Goal: Information Seeking & Learning: Learn about a topic

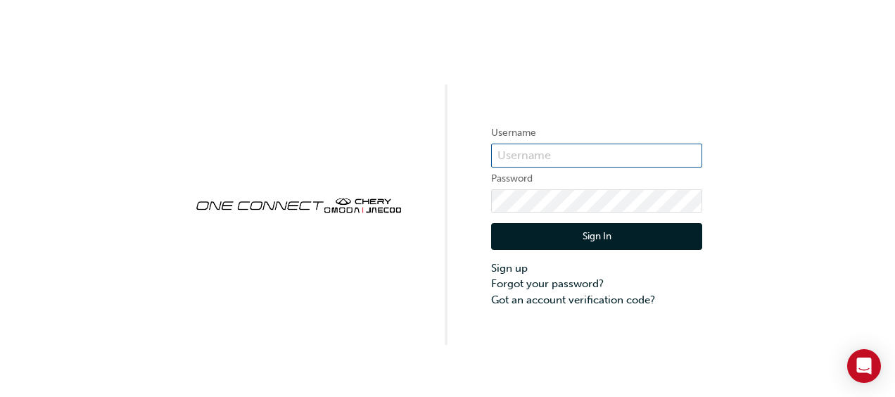
click at [516, 158] on input "text" at bounding box center [596, 155] width 211 height 24
type input "ruby.olston"
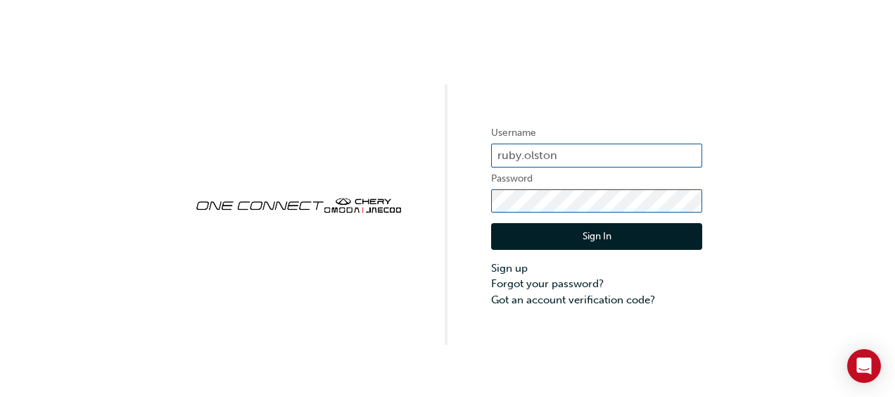
click button "Sign In" at bounding box center [596, 236] width 211 height 27
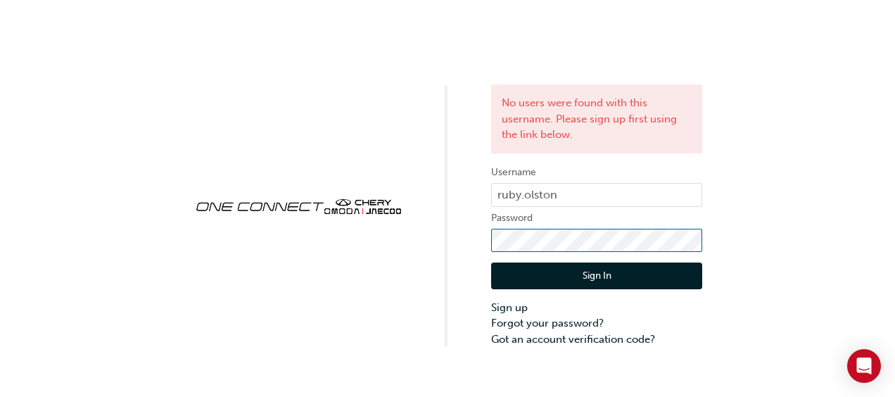
click button "Sign In" at bounding box center [596, 275] width 211 height 27
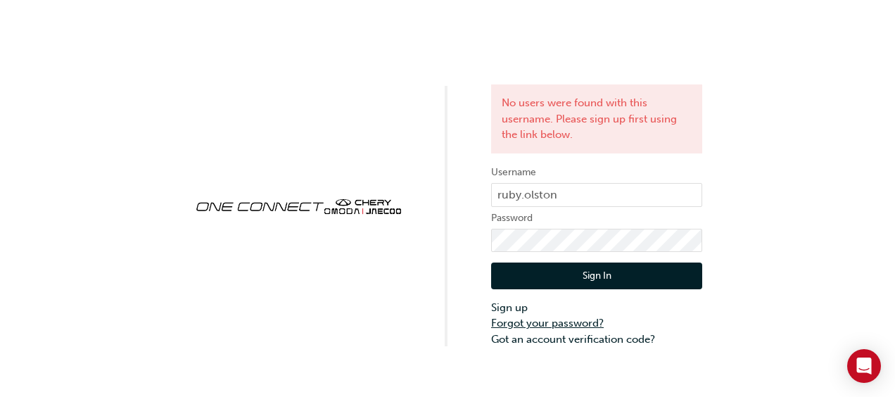
click at [567, 324] on link "Forgot your password?" at bounding box center [596, 323] width 211 height 16
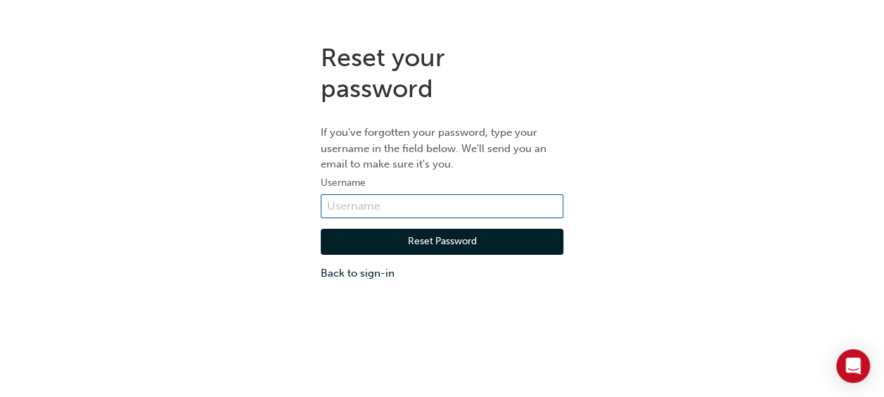
click at [412, 203] on input "text" at bounding box center [442, 206] width 243 height 24
type input "ruby.olston@mainnorth.com.au"
click at [435, 234] on button "Reset Password" at bounding box center [442, 242] width 243 height 27
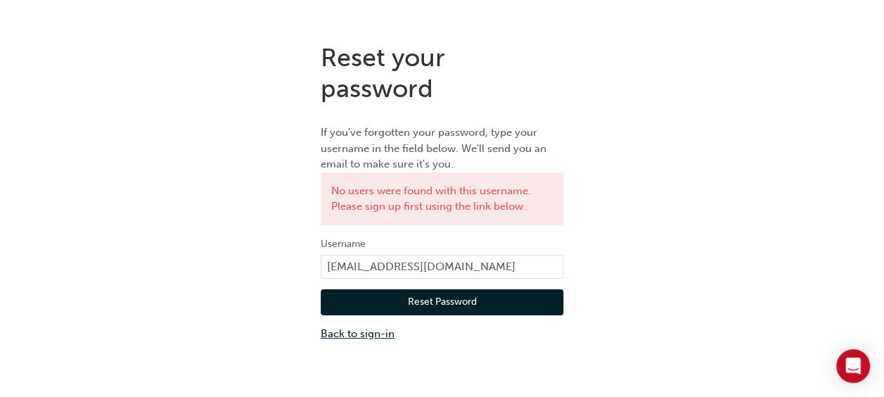
click at [370, 331] on link "Back to sign-in" at bounding box center [442, 334] width 243 height 16
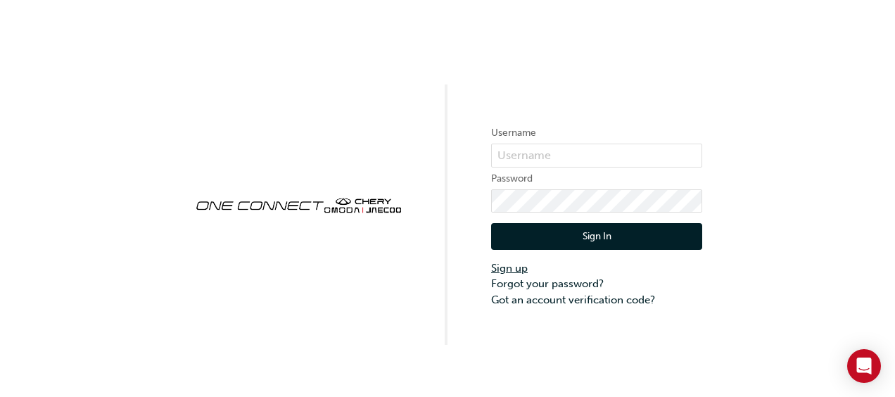
click at [501, 273] on link "Sign up" at bounding box center [596, 268] width 211 height 16
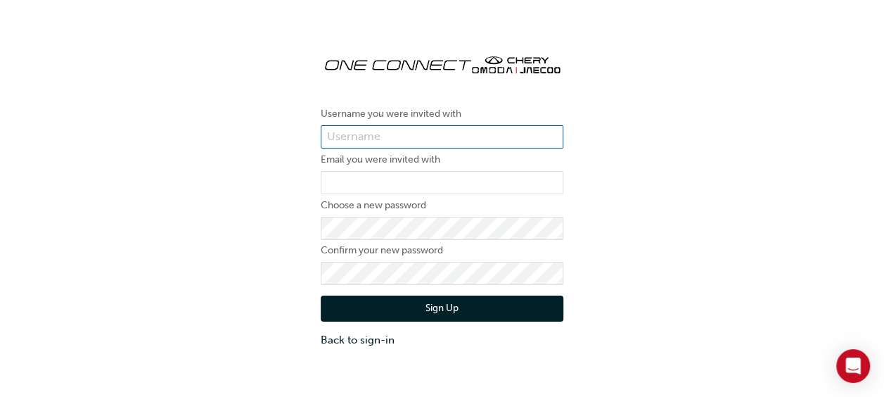
click at [398, 145] on input "text" at bounding box center [442, 137] width 243 height 24
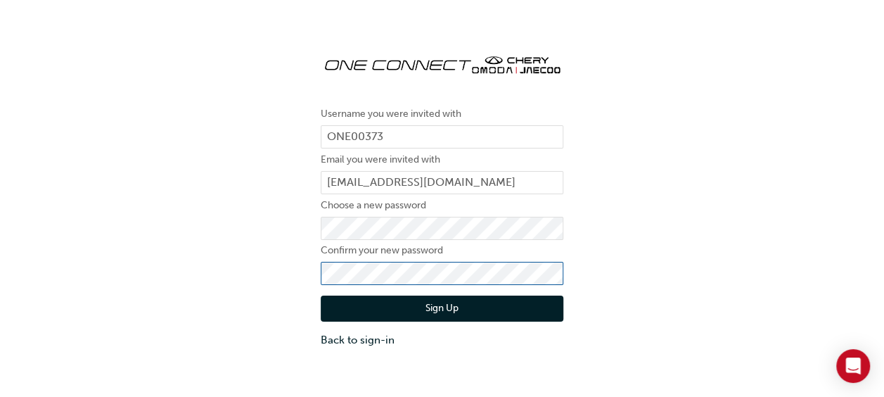
click button "Sign Up" at bounding box center [442, 308] width 243 height 27
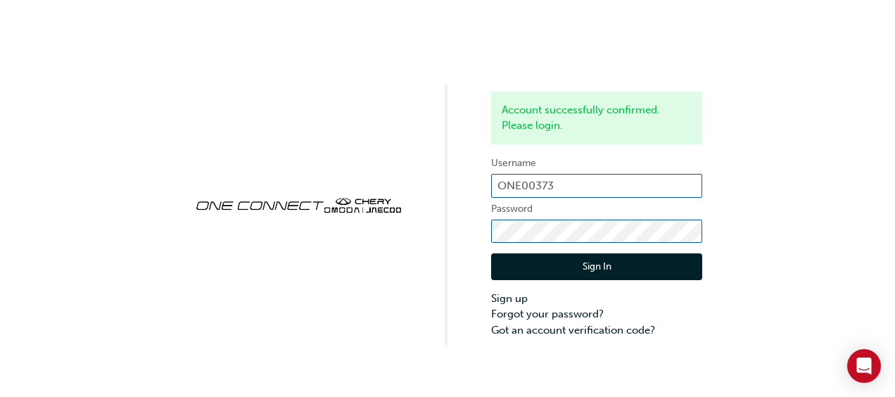
click button "Sign In" at bounding box center [596, 266] width 211 height 27
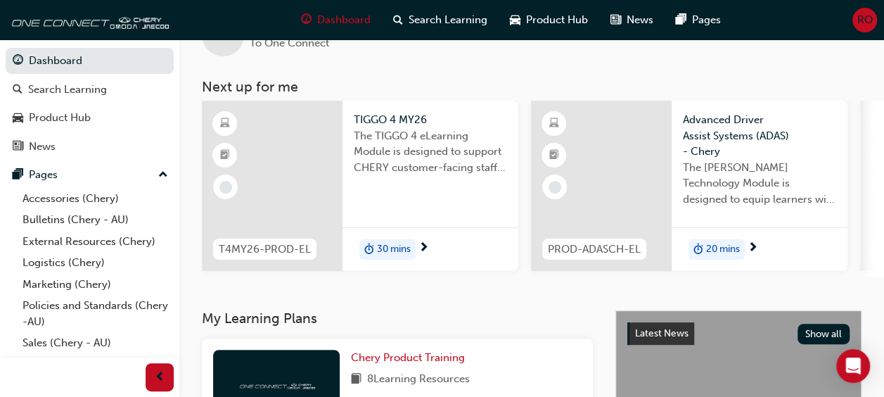
click at [430, 247] on div "30 mins" at bounding box center [430, 249] width 176 height 44
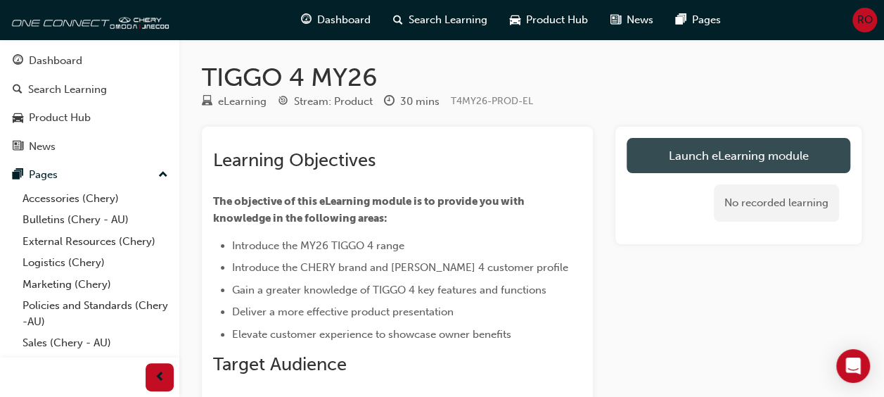
click at [682, 151] on link "Launch eLearning module" at bounding box center [739, 155] width 224 height 35
